Goal: Find specific fact: Find specific fact

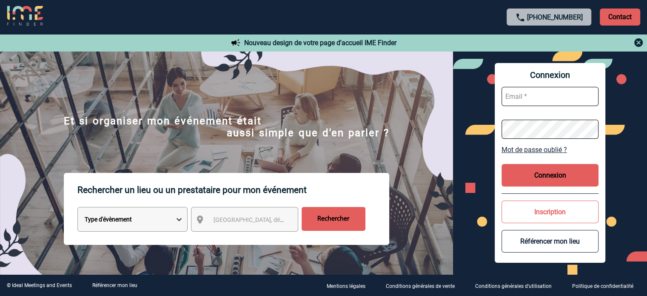
type input "[EMAIL_ADDRESS][DOMAIN_NAME]"
click at [515, 180] on button "Connexion" at bounding box center [550, 175] width 97 height 23
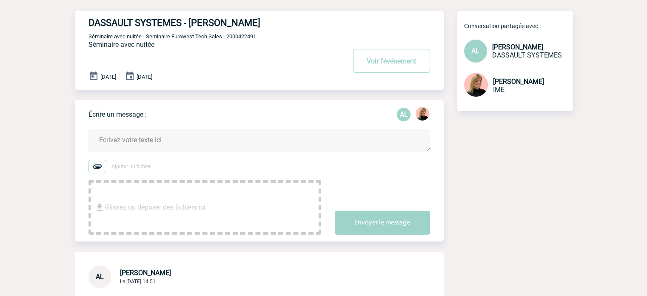
scroll to position [43, 0]
click at [238, 36] on span "Séminaire avec nuitée - Seminaire Eurowest Tech Sales - 2000422491" at bounding box center [173, 37] width 168 height 6
copy span "2000422491"
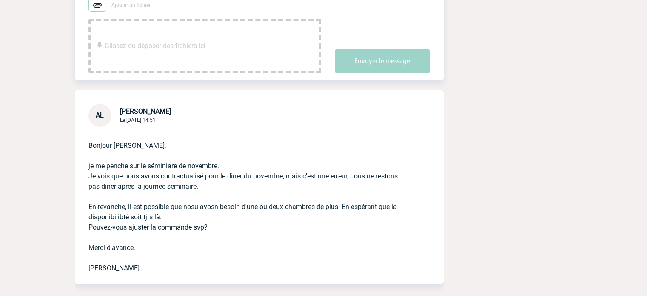
scroll to position [213, 0]
